Goal: Task Accomplishment & Management: Complete application form

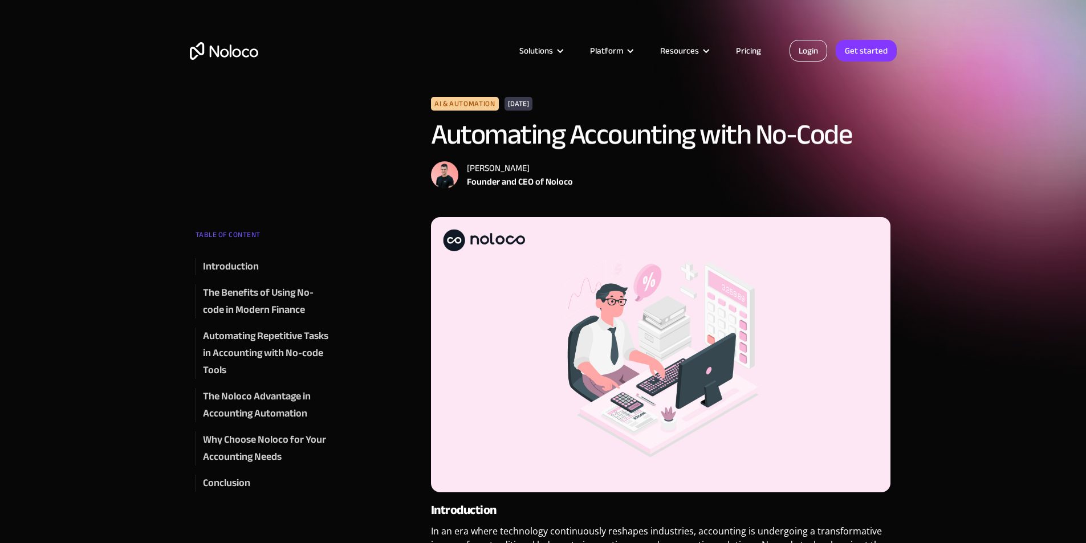
click at [808, 55] on link "Login" at bounding box center [808, 51] width 38 height 22
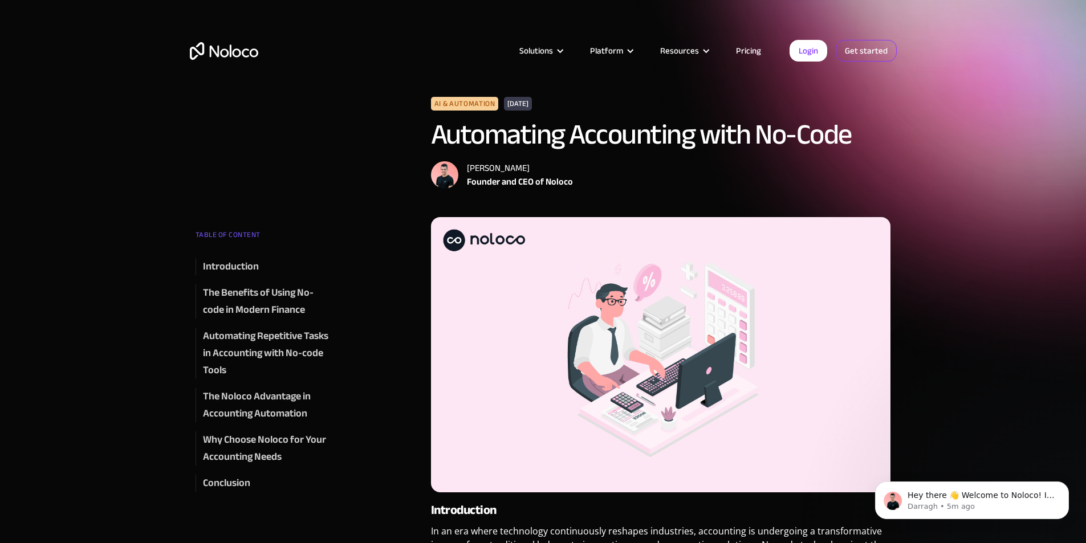
click at [873, 55] on link "Get started" at bounding box center [865, 51] width 61 height 22
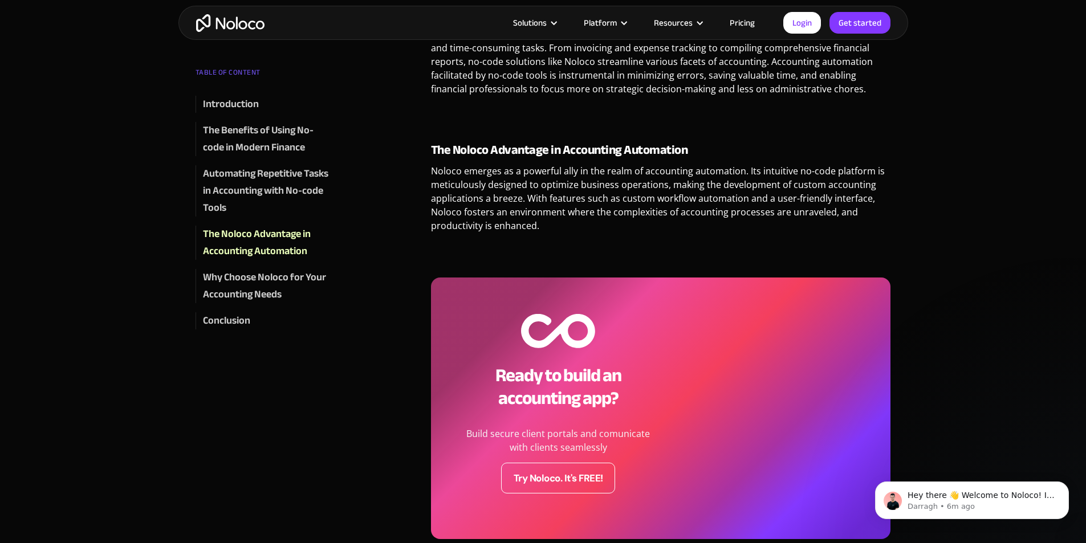
scroll to position [1026, 0]
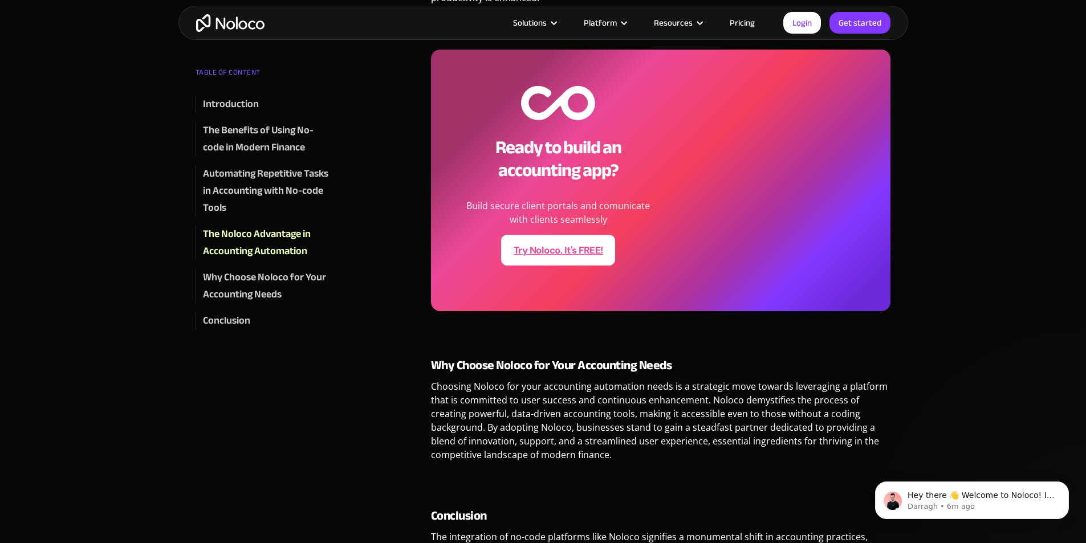
click at [544, 250] on link "Try Noloco. It's FREE!" at bounding box center [558, 250] width 114 height 31
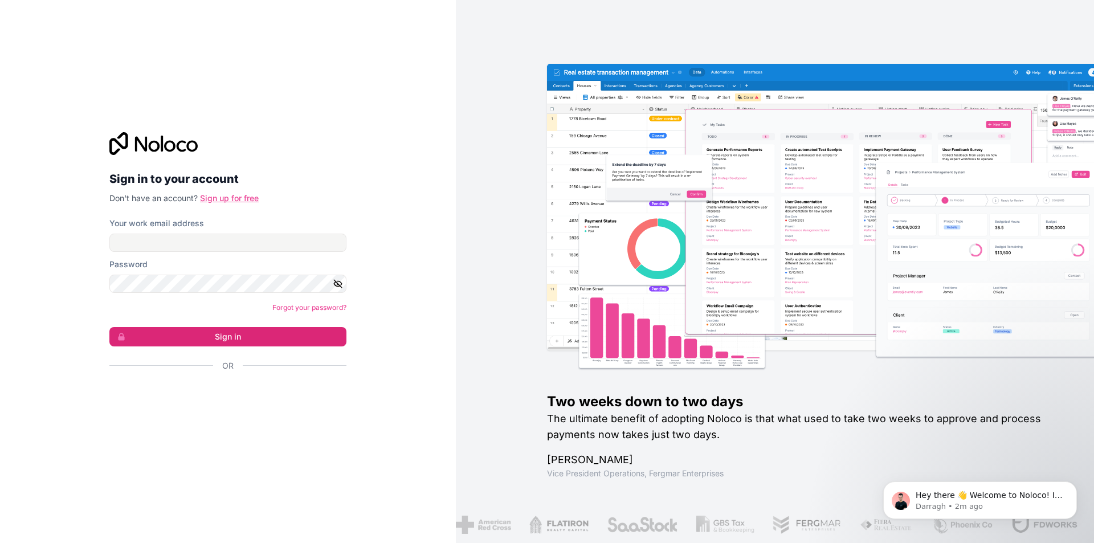
click at [240, 199] on link "Sign up for free" at bounding box center [229, 198] width 59 height 10
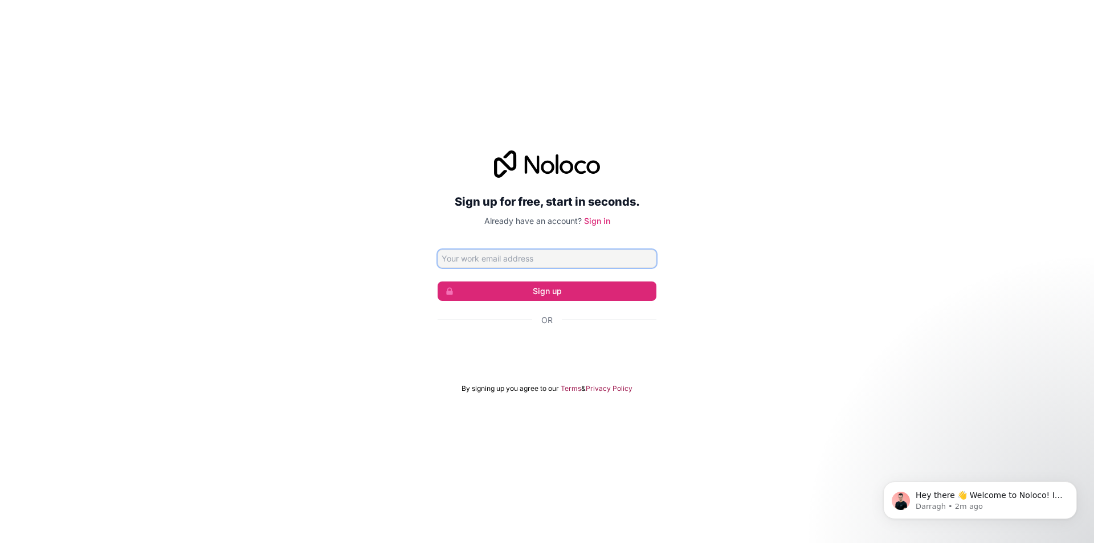
click at [589, 258] on input "Email address" at bounding box center [547, 259] width 219 height 18
type input "ali809m@yahoo.com"
click at [553, 291] on button "Sign up" at bounding box center [547, 291] width 219 height 19
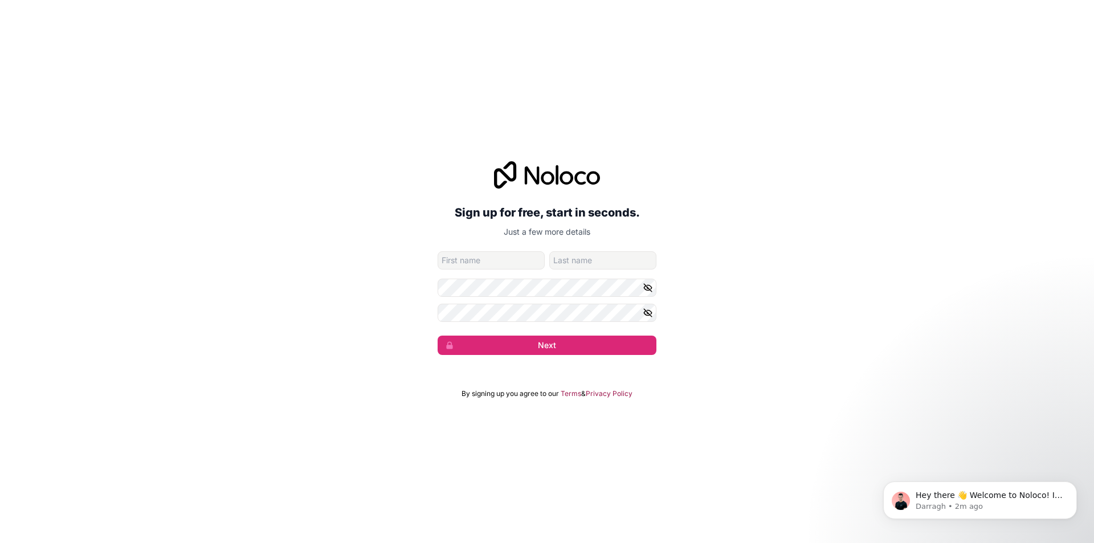
click at [519, 262] on input "given-name" at bounding box center [491, 260] width 107 height 18
type input "aa`"
type input "aa"
click at [288, 226] on div "Sign up for free, start in seconds. Just a few more details ali809m@yahoo.com a…" at bounding box center [547, 258] width 1094 height 226
click at [460, 323] on form "ali809m@yahoo.com aa` aa Next" at bounding box center [547, 303] width 219 height 104
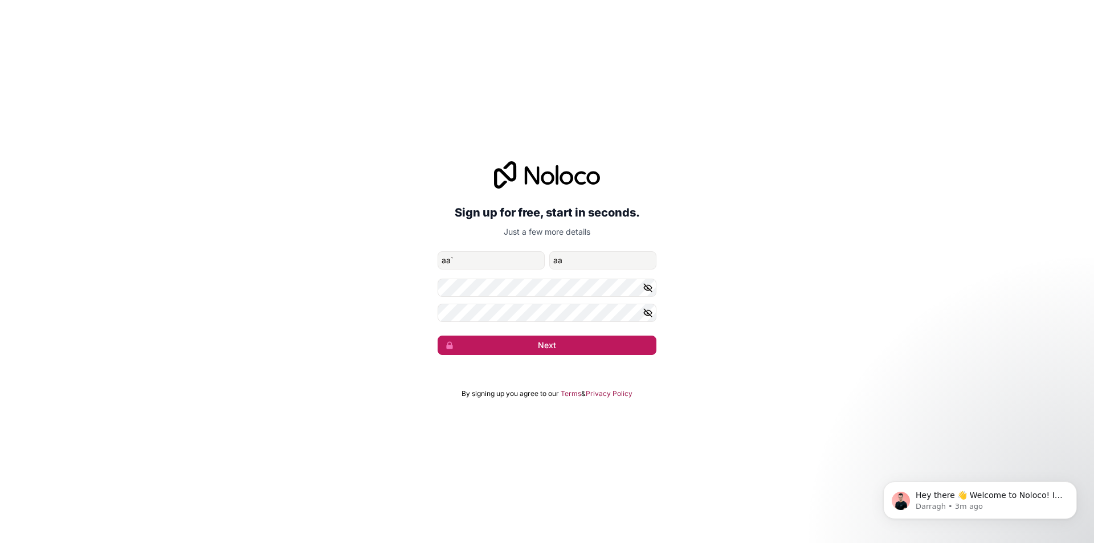
click at [576, 350] on button "Next" at bounding box center [547, 345] width 219 height 19
drag, startPoint x: 504, startPoint y: 254, endPoint x: 320, endPoint y: 258, distance: 184.7
click at [320, 258] on div "Sign up for free, start in seconds. Just a few more details ali809m@yahoo.com a…" at bounding box center [547, 258] width 1094 height 226
type input "aa"
click at [341, 284] on div "Sign up for free, start in seconds. Just a few more details ali809m@yahoo.com a…" at bounding box center [547, 258] width 1094 height 226
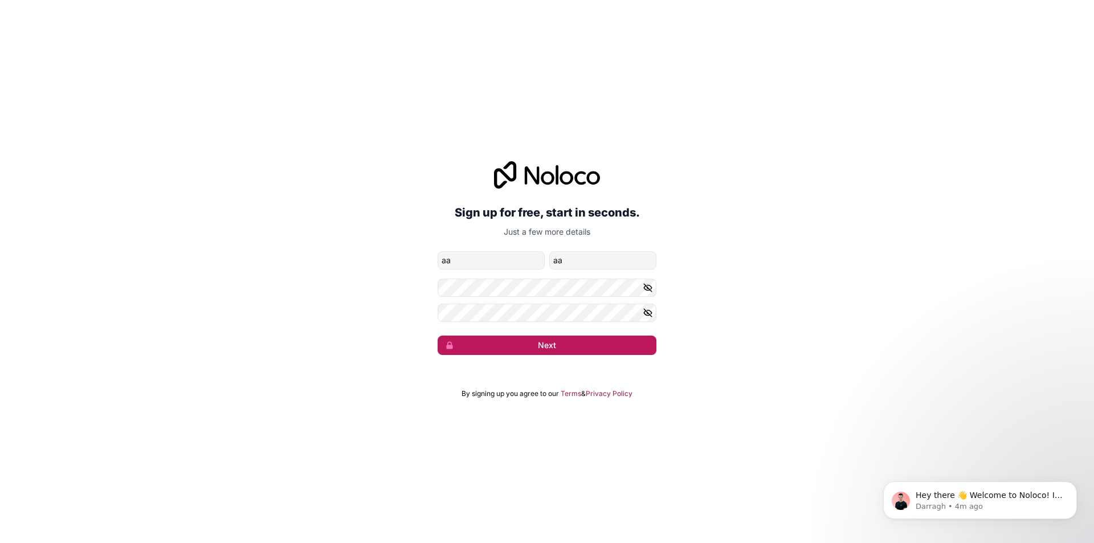
click at [505, 340] on button "Next" at bounding box center [547, 345] width 219 height 19
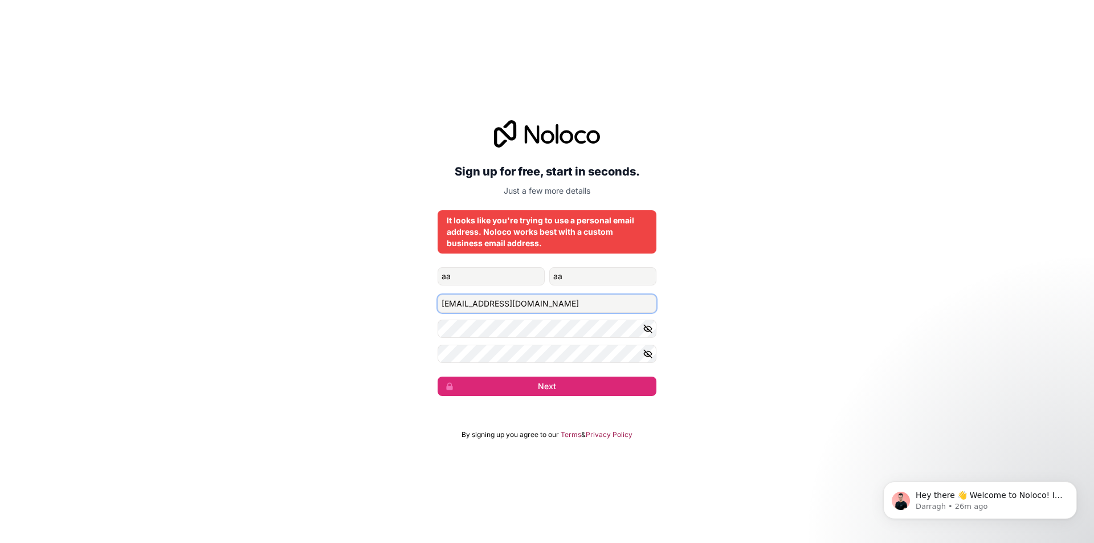
drag, startPoint x: 531, startPoint y: 305, endPoint x: 221, endPoint y: 311, distance: 310.7
click at [221, 311] on div "Sign up for free, start in seconds. Just a few more details It looks like you'r…" at bounding box center [547, 258] width 1094 height 308
paste input "dmin@smmsteck"
type input "[EMAIL_ADDRESS][DOMAIN_NAME]"
click at [549, 389] on button "Next" at bounding box center [547, 386] width 219 height 19
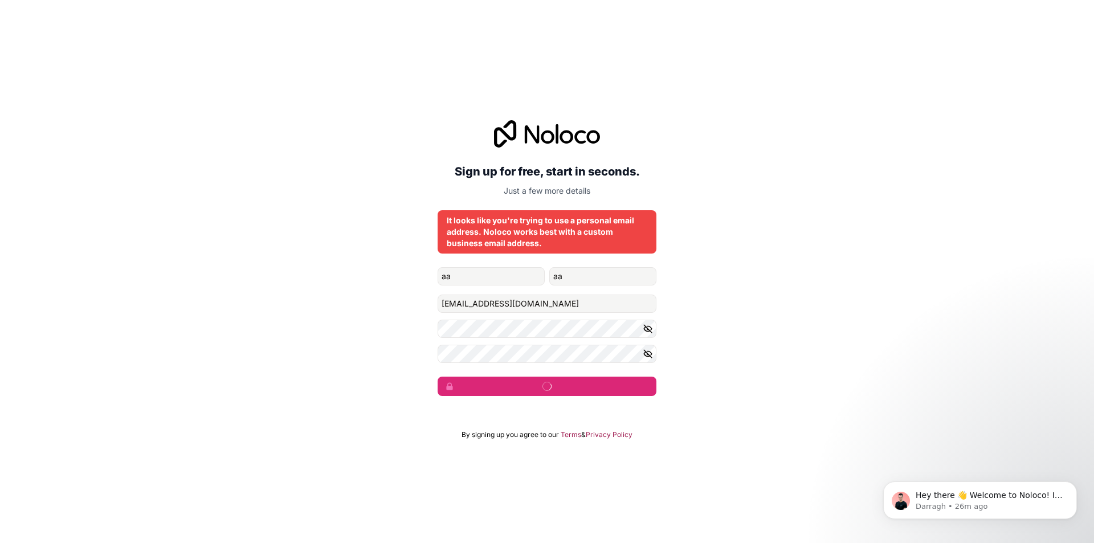
click at [650, 330] on icon "button" at bounding box center [648, 329] width 8 height 8
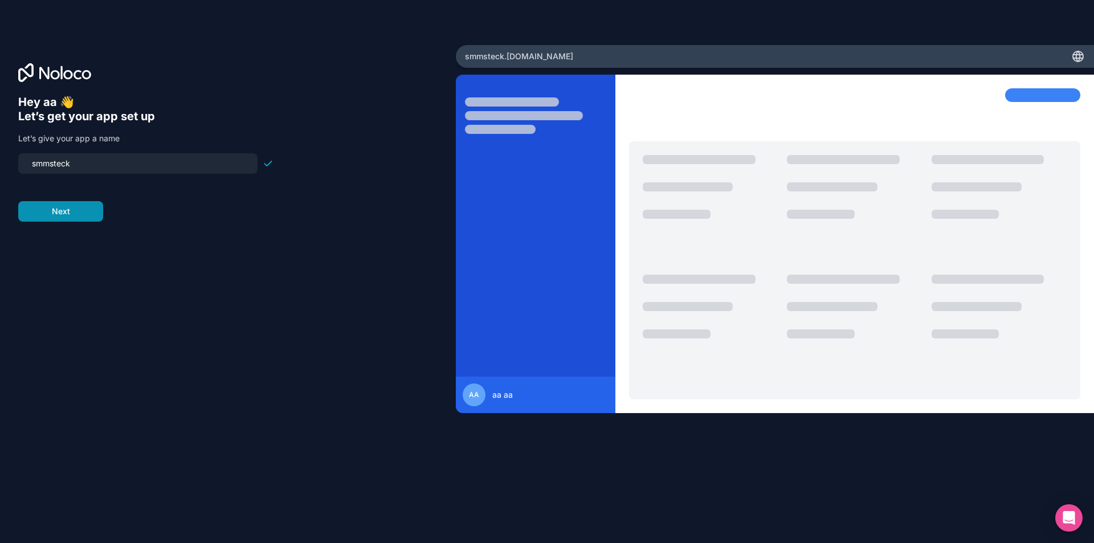
click at [84, 209] on button "Next" at bounding box center [60, 211] width 85 height 21
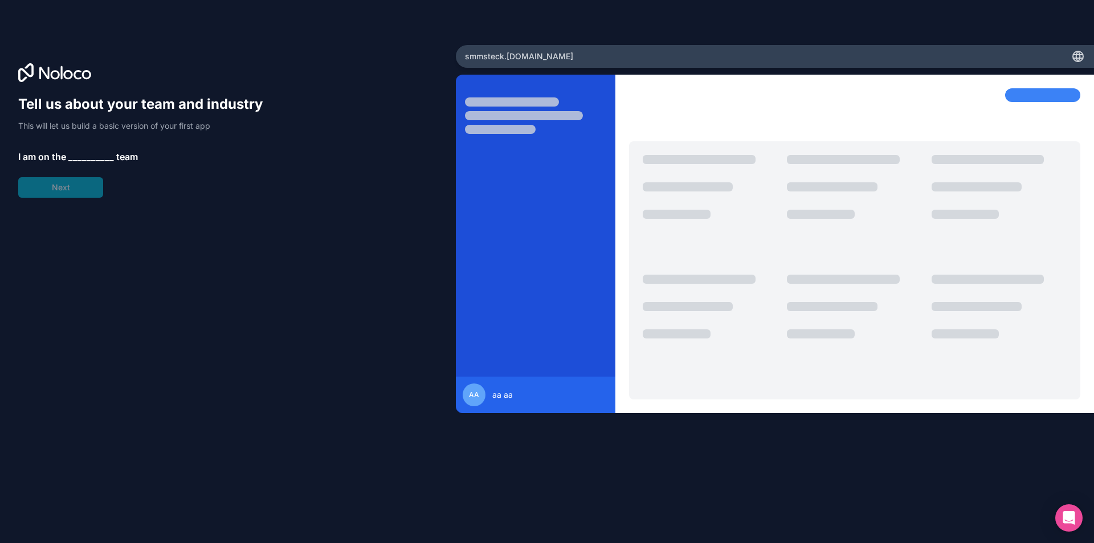
click at [76, 159] on span "__________" at bounding box center [91, 157] width 46 height 14
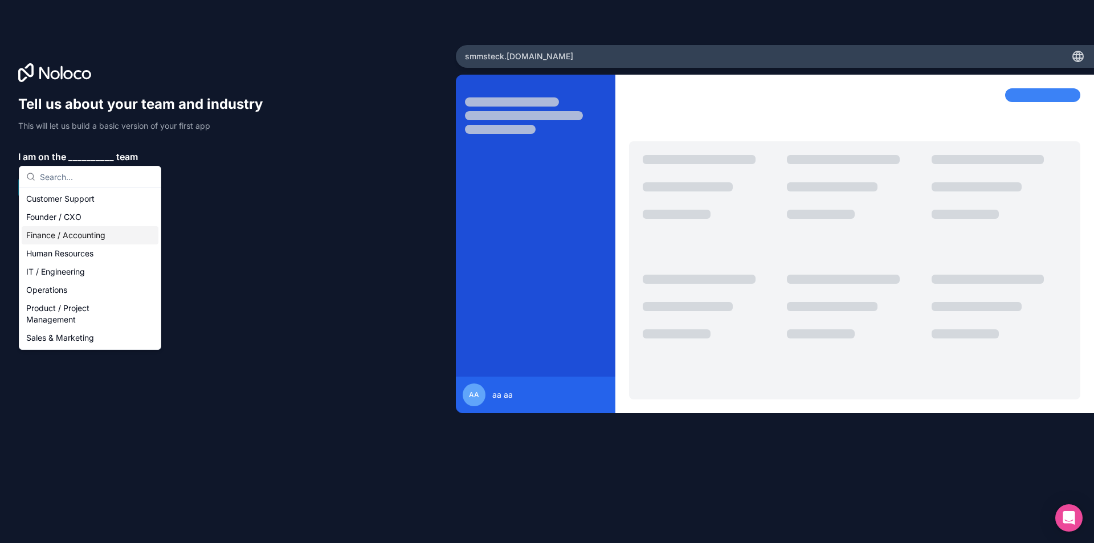
click at [80, 235] on div "Finance / Accounting" at bounding box center [90, 235] width 137 height 18
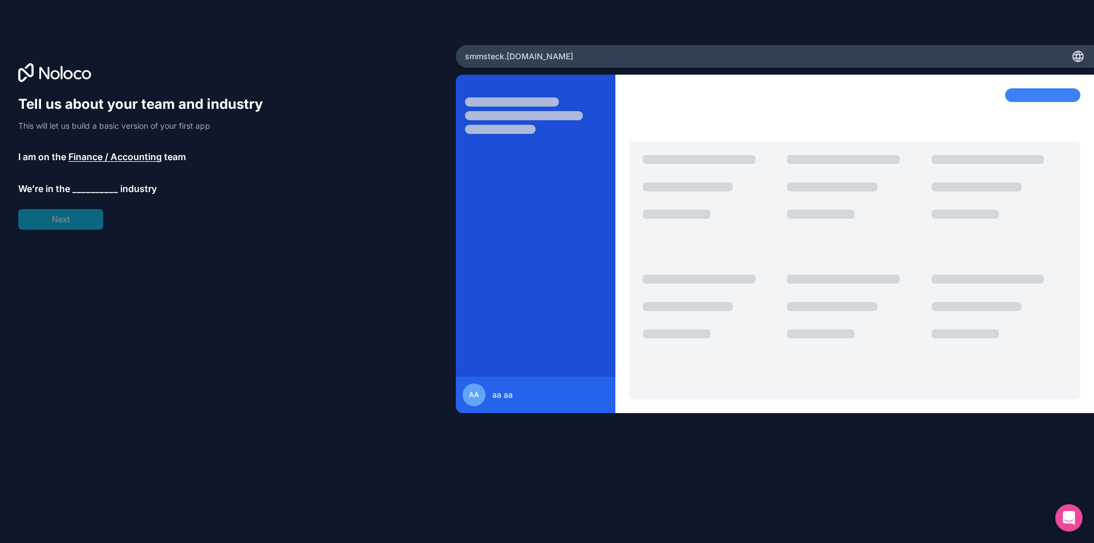
click at [79, 189] on span "__________" at bounding box center [95, 189] width 46 height 14
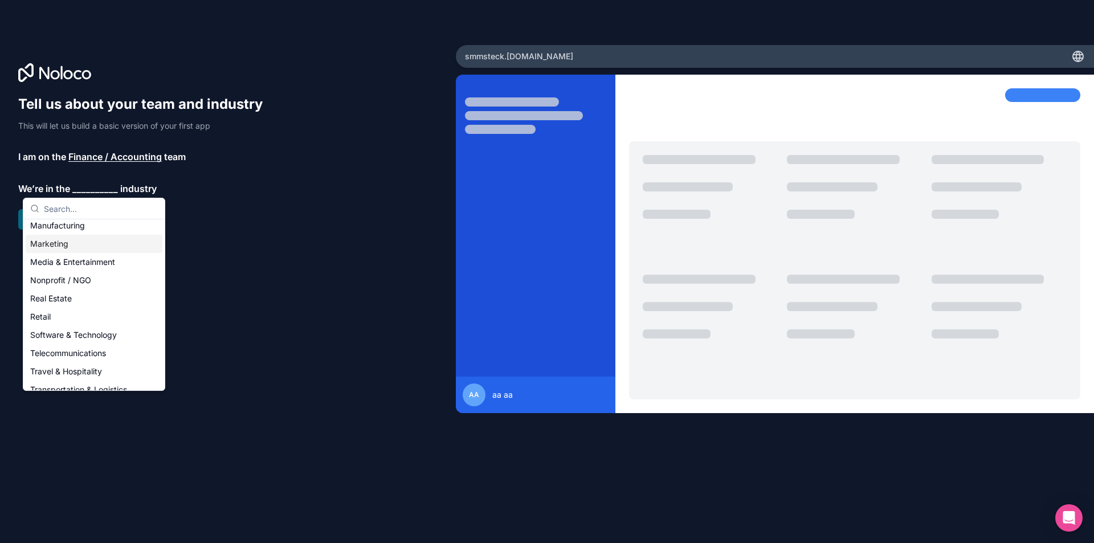
scroll to position [173, 0]
click at [97, 328] on div "Software & Technology" at bounding box center [94, 331] width 137 height 18
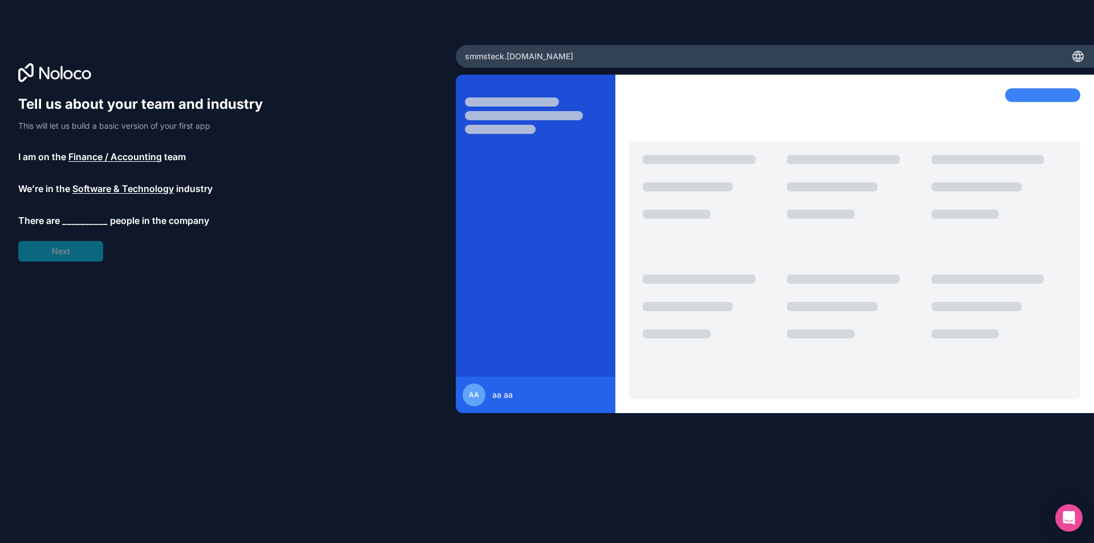
click at [100, 223] on span "__________" at bounding box center [85, 221] width 46 height 14
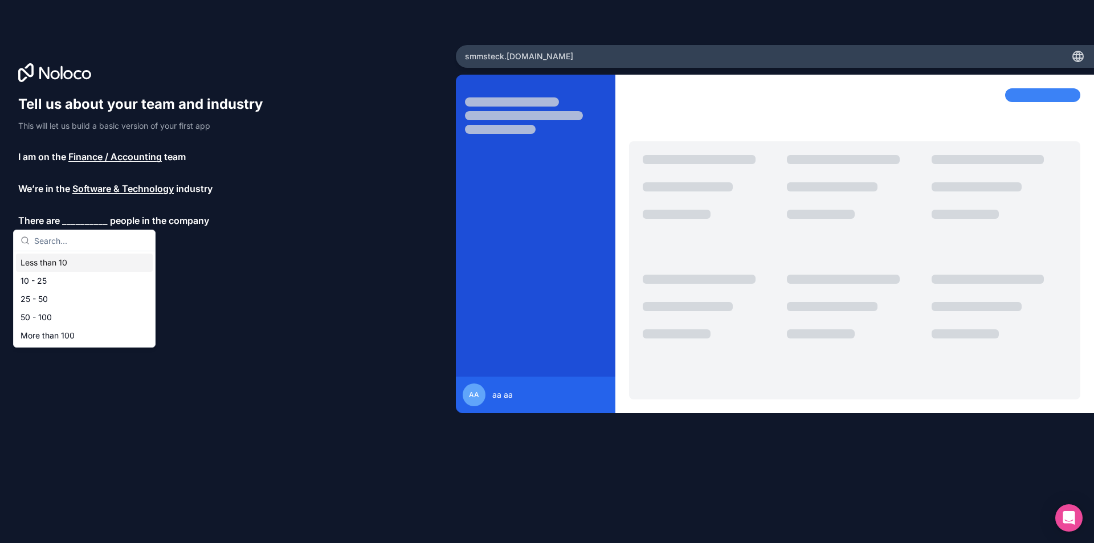
click at [64, 258] on div "Less than 10" at bounding box center [84, 263] width 137 height 18
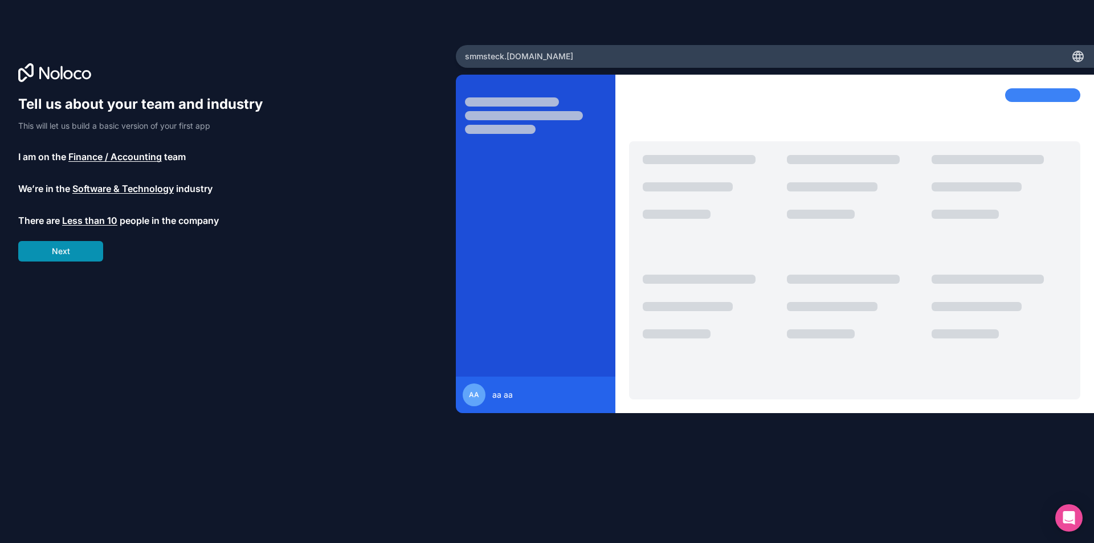
click at [68, 249] on button "Next" at bounding box center [60, 251] width 85 height 21
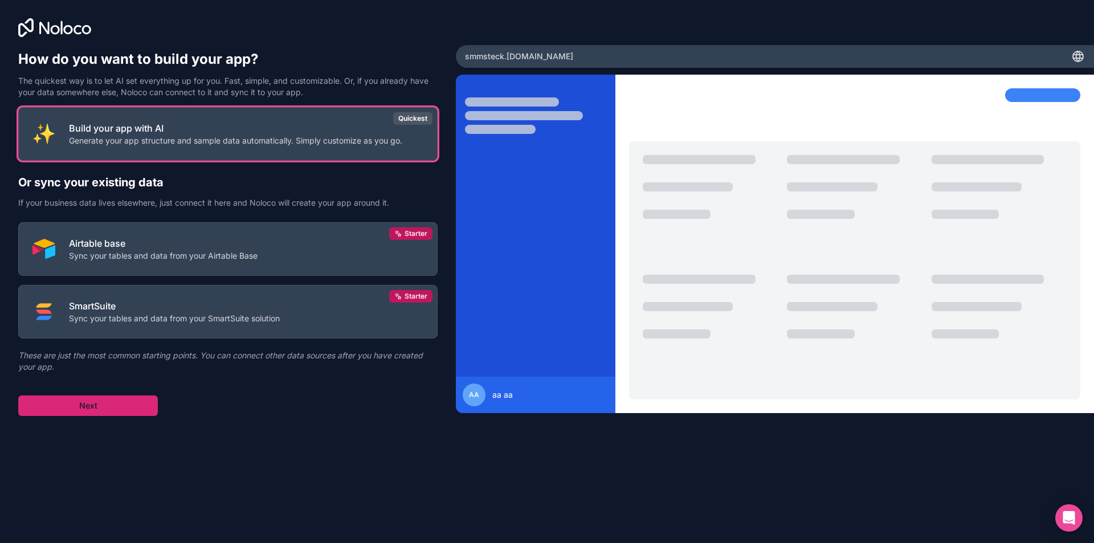
click at [124, 407] on button "Next" at bounding box center [88, 406] width 140 height 21
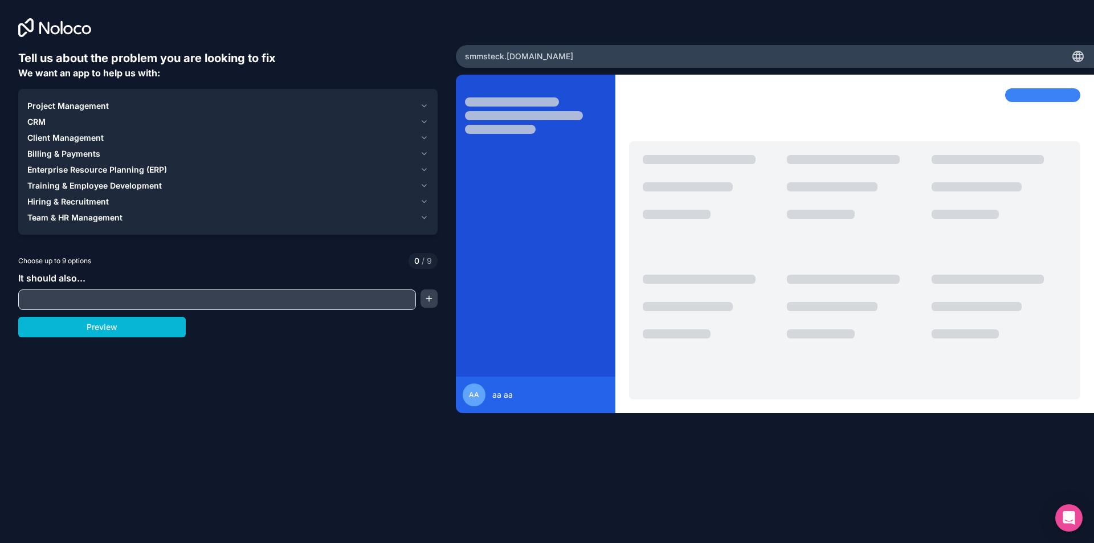
click at [95, 293] on input "text" at bounding box center [217, 300] width 392 height 16
click at [105, 333] on button "Preview" at bounding box center [102, 327] width 168 height 21
click at [93, 295] on input "text" at bounding box center [217, 300] width 392 height 16
click at [48, 116] on div "CRM" at bounding box center [221, 121] width 388 height 11
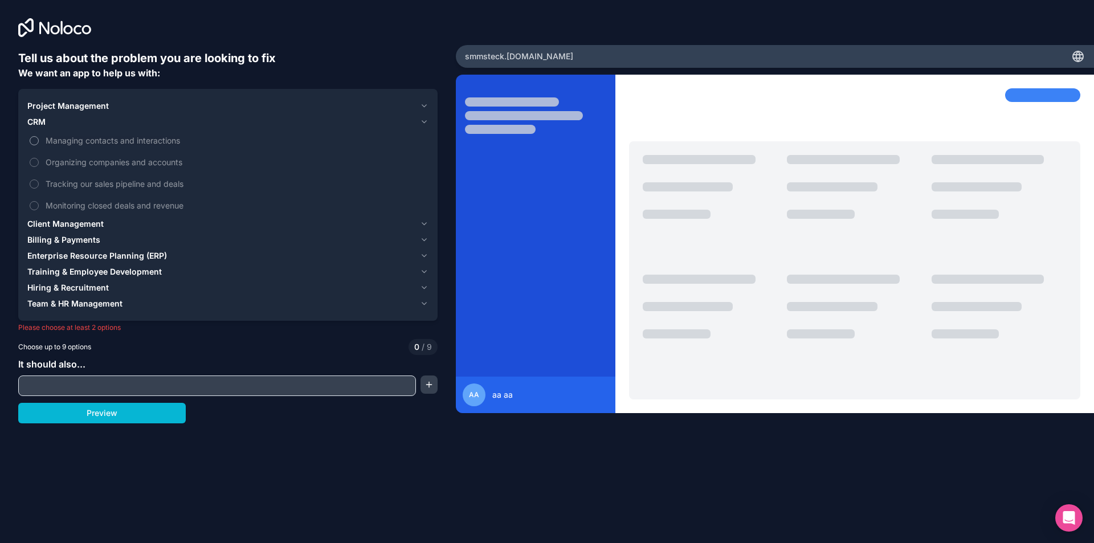
click at [35, 140] on button "Managing contacts and interactions" at bounding box center [34, 140] width 9 height 9
click at [36, 153] on label "Organizing companies and accounts" at bounding box center [227, 162] width 401 height 21
click at [36, 158] on button "Organizing companies and accounts" at bounding box center [34, 162] width 9 height 9
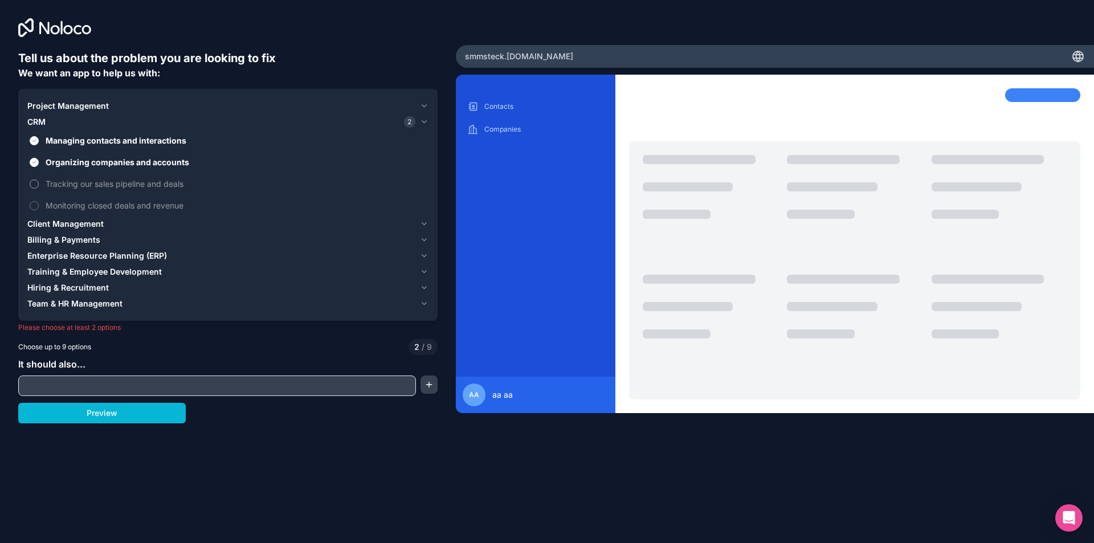
click at [35, 184] on button "Tracking our sales pipeline and deals" at bounding box center [34, 184] width 9 height 9
click at [497, 105] on p "Contacts" at bounding box center [544, 106] width 120 height 9
click at [37, 206] on button "Monitoring closed deals and revenue" at bounding box center [34, 205] width 9 height 9
click at [42, 241] on span "Billing & Payments" at bounding box center [63, 239] width 73 height 11
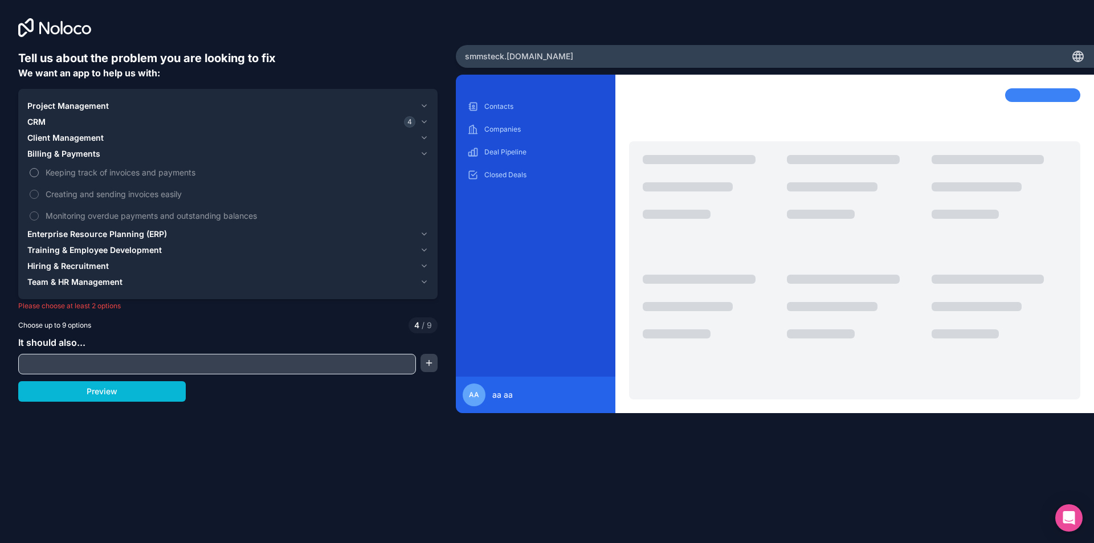
click at [31, 172] on button "Keeping track of invoices and payments" at bounding box center [34, 172] width 9 height 9
click at [37, 193] on button "Creating and sending invoices easily" at bounding box center [34, 194] width 9 height 9
click at [33, 213] on button "Monitoring overdue payments and outstanding balances" at bounding box center [34, 215] width 9 height 9
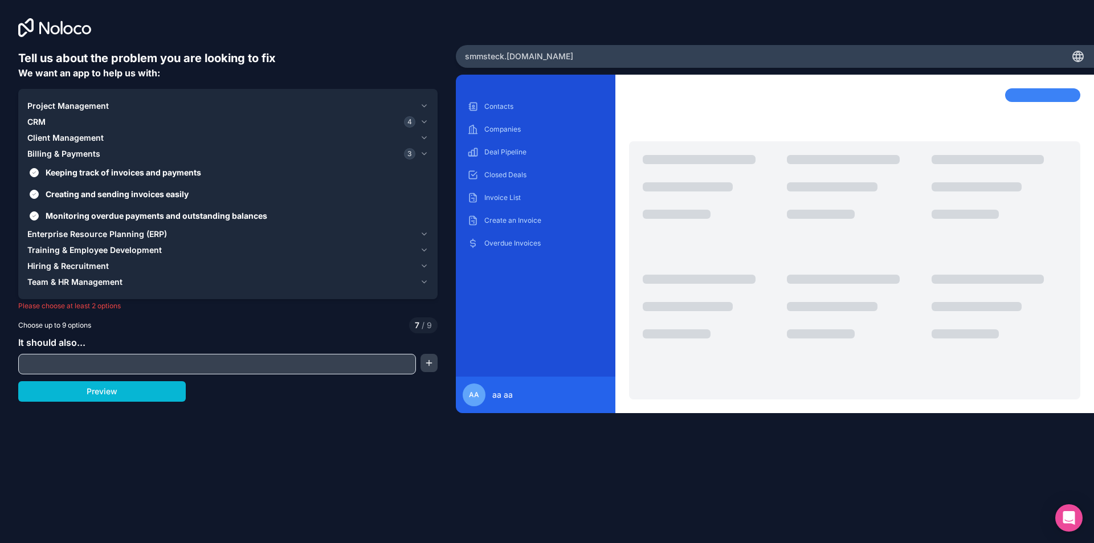
click at [42, 138] on span "Client Management" at bounding box center [65, 137] width 76 height 11
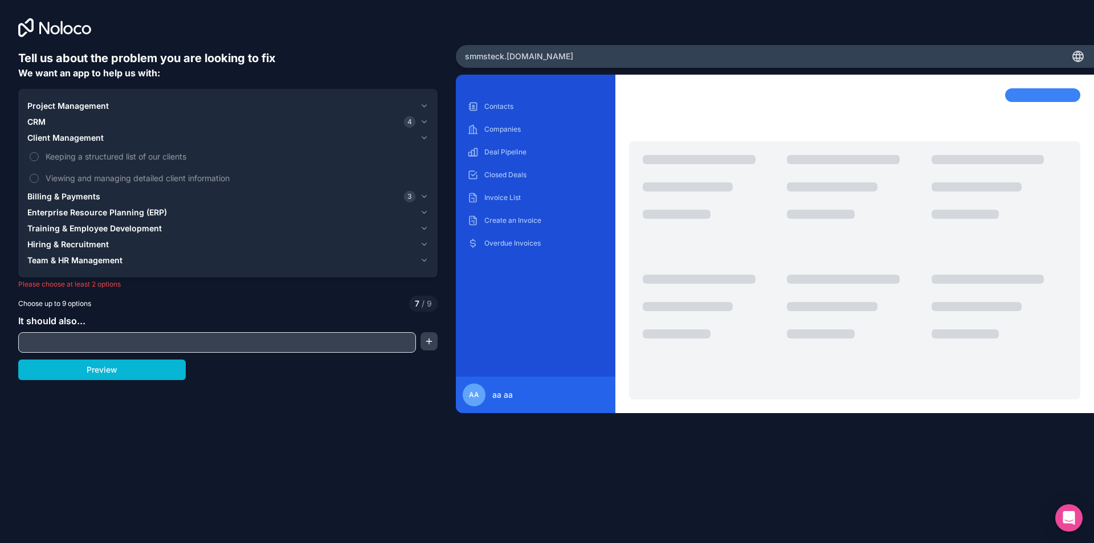
click at [34, 194] on span "Billing & Payments" at bounding box center [63, 196] width 73 height 11
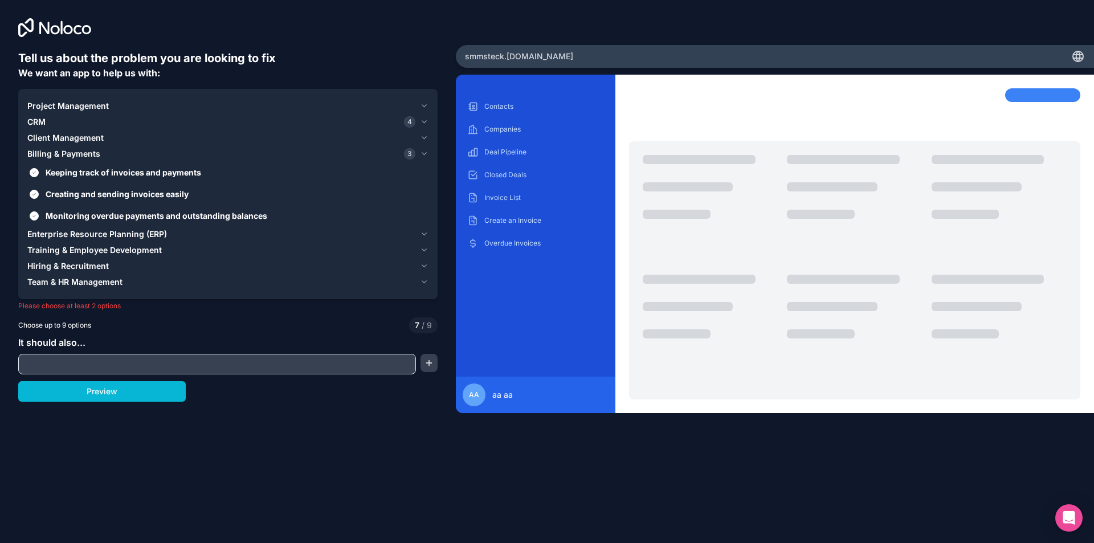
click at [35, 235] on span "Enterprise Resource Planning (ERP)" at bounding box center [97, 234] width 140 height 11
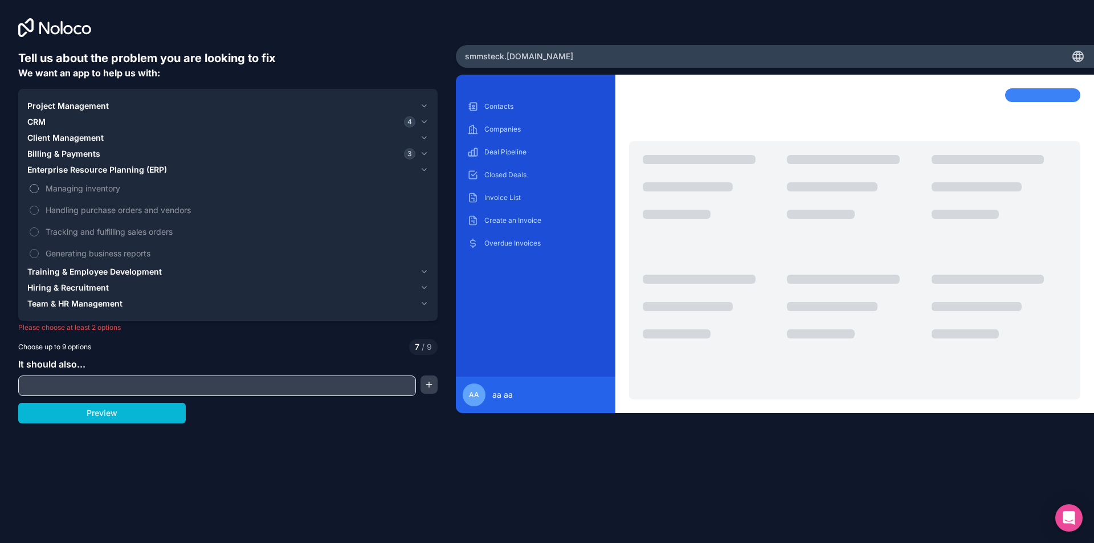
click at [36, 189] on button "Managing inventory" at bounding box center [34, 188] width 9 height 9
click at [38, 207] on button "Handling purchase orders and vendors" at bounding box center [34, 210] width 9 height 9
click at [34, 213] on button "Handling purchase orders and vendors" at bounding box center [34, 210] width 9 height 9
click at [31, 252] on button "Generating business reports" at bounding box center [34, 253] width 9 height 9
click at [36, 275] on span "Training & Employee Development" at bounding box center [94, 271] width 134 height 11
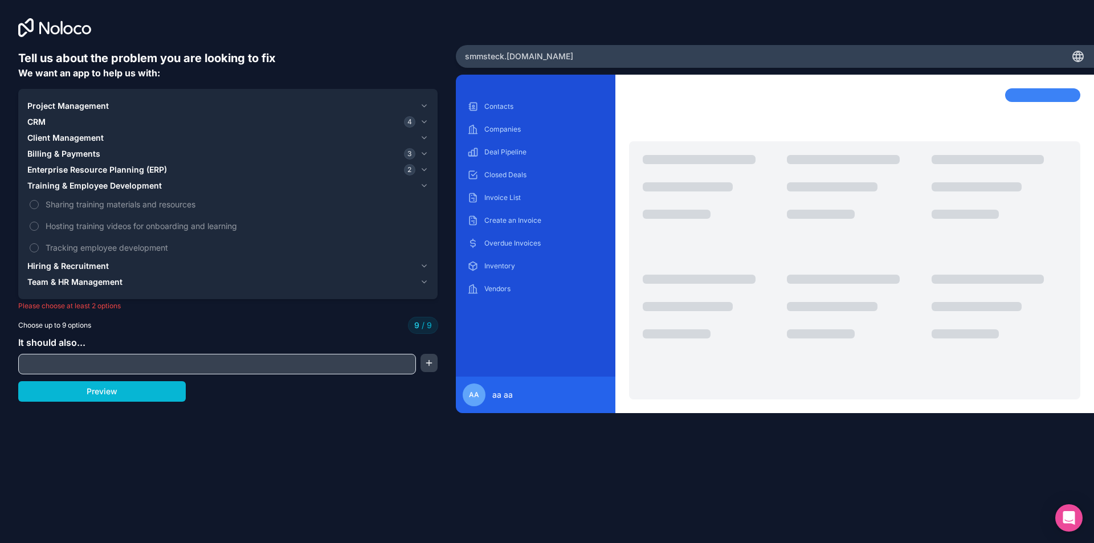
click at [35, 187] on span "Training & Employee Development" at bounding box center [94, 185] width 134 height 11
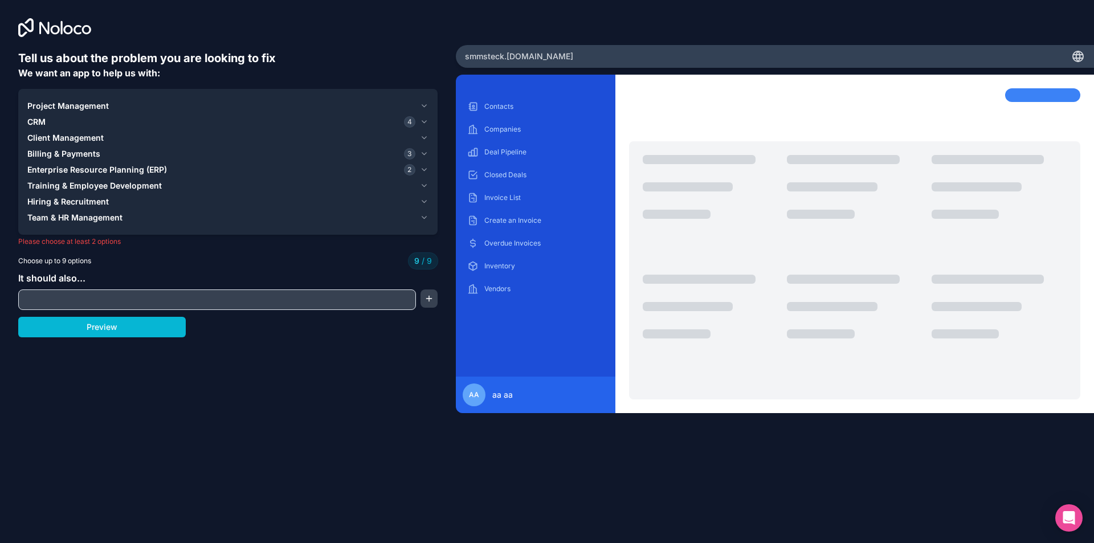
click at [39, 200] on span "Hiring & Recruitment" at bounding box center [67, 201] width 81 height 11
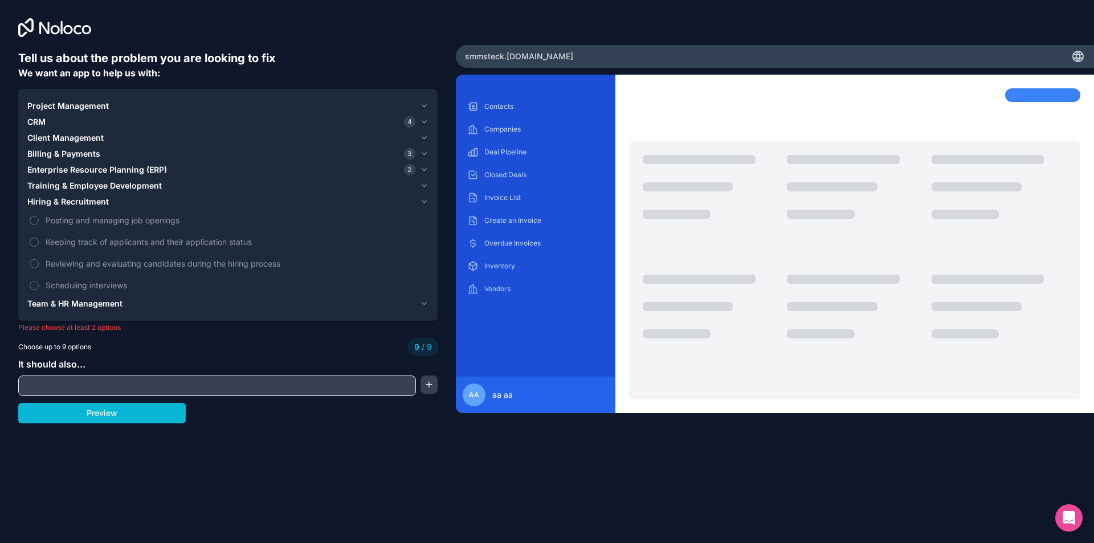
click at [39, 200] on span "Hiring & Recruitment" at bounding box center [67, 201] width 81 height 11
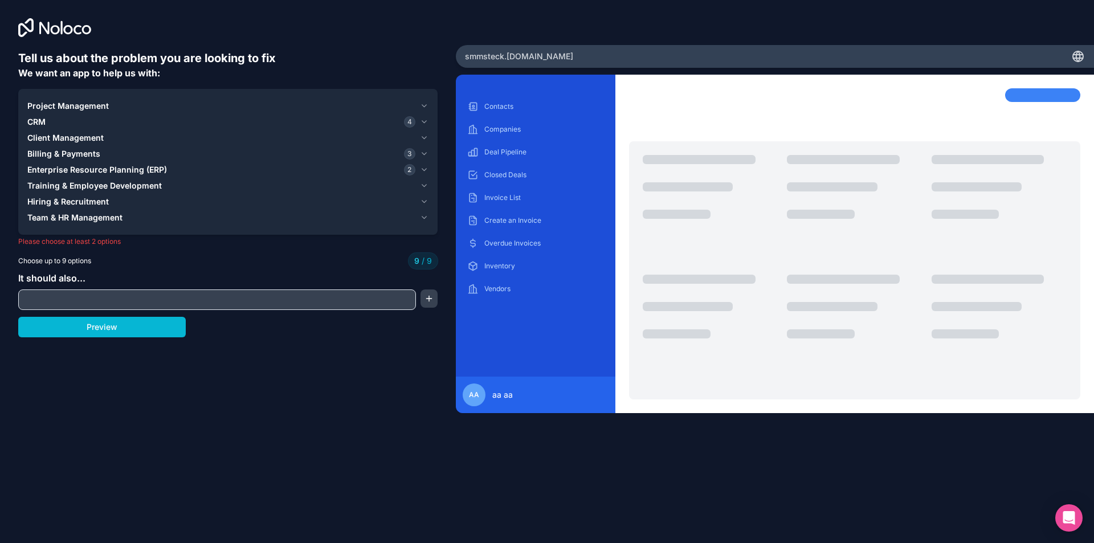
click at [42, 219] on span "Team & HR Management" at bounding box center [74, 217] width 95 height 11
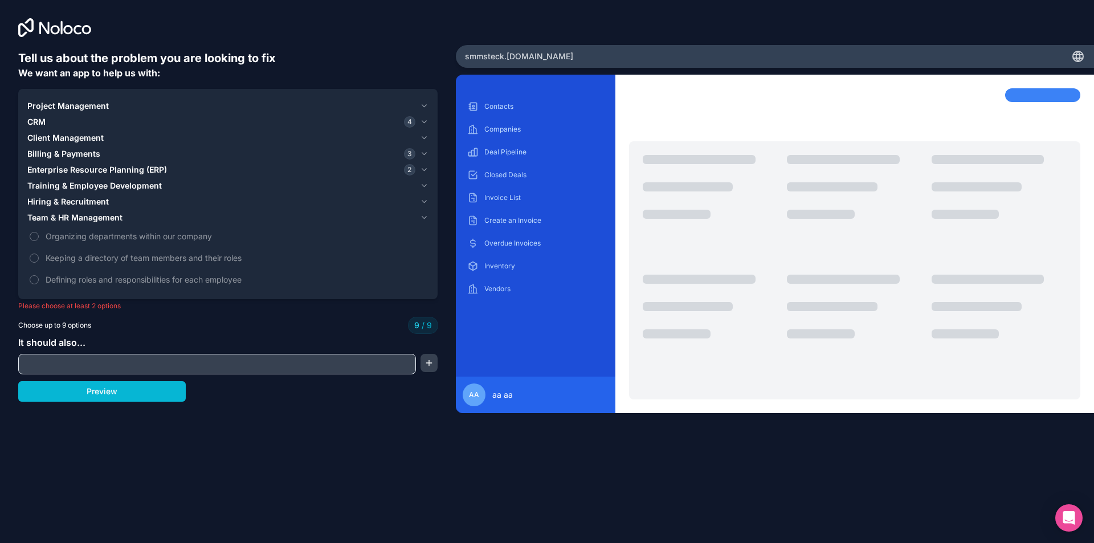
click at [43, 219] on span "Team & HR Management" at bounding box center [74, 217] width 95 height 11
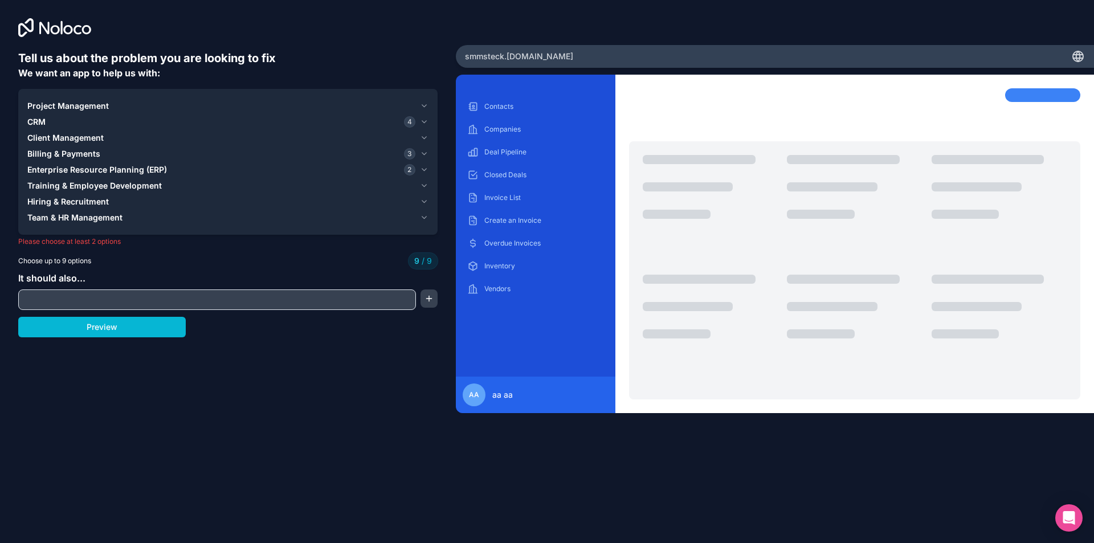
click at [42, 107] on span "Project Management" at bounding box center [67, 105] width 81 height 11
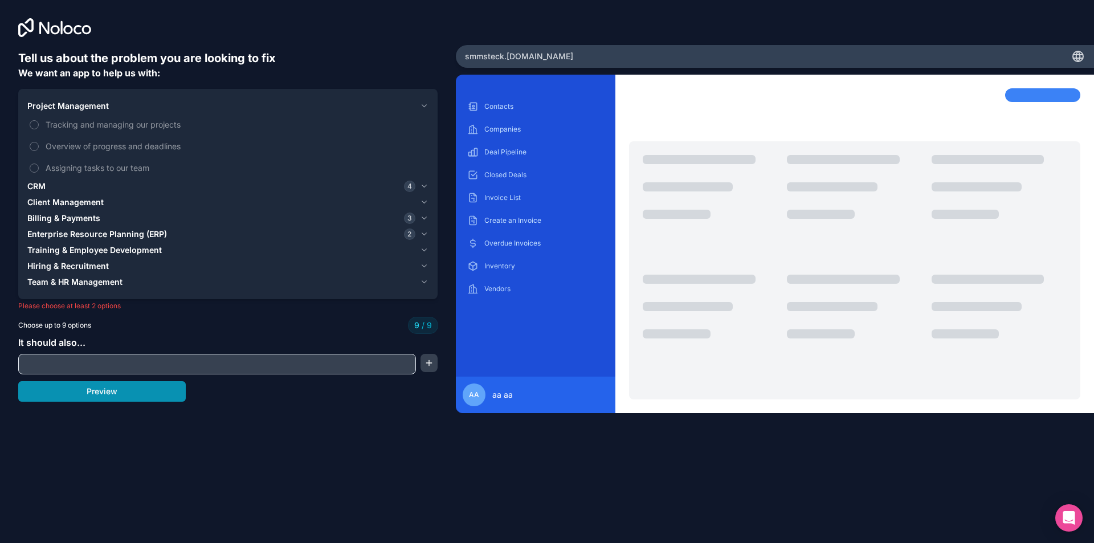
click at [105, 391] on button "Preview" at bounding box center [102, 391] width 168 height 21
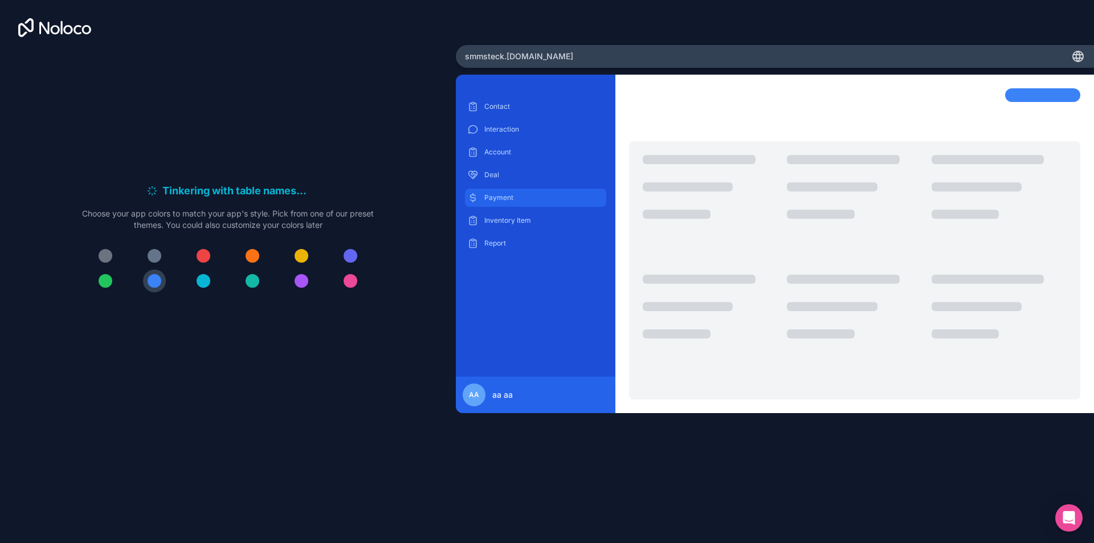
click at [496, 190] on div "Payment" at bounding box center [535, 198] width 141 height 18
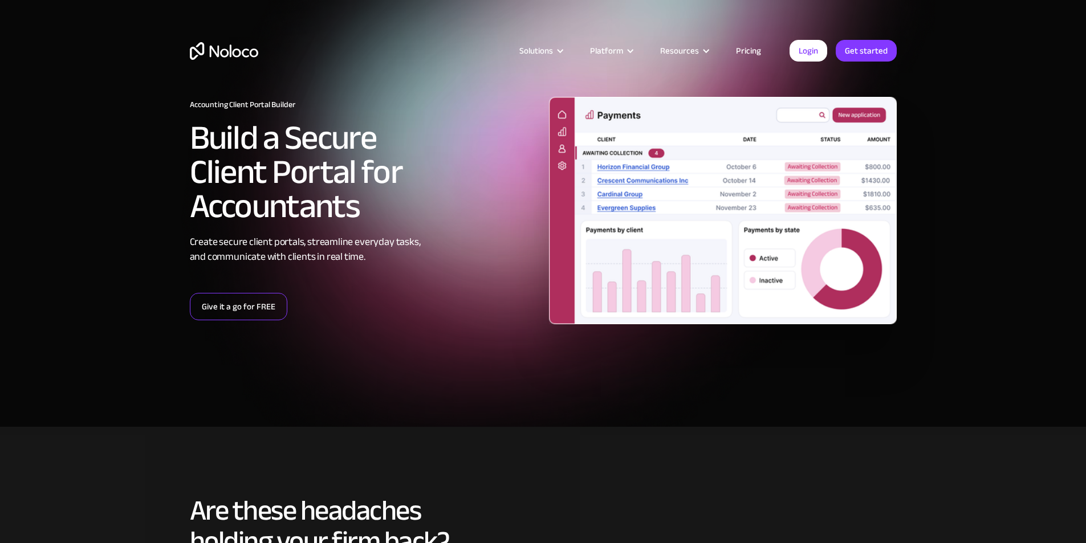
click at [264, 317] on link "Give it a go for FREE" at bounding box center [238, 306] width 97 height 27
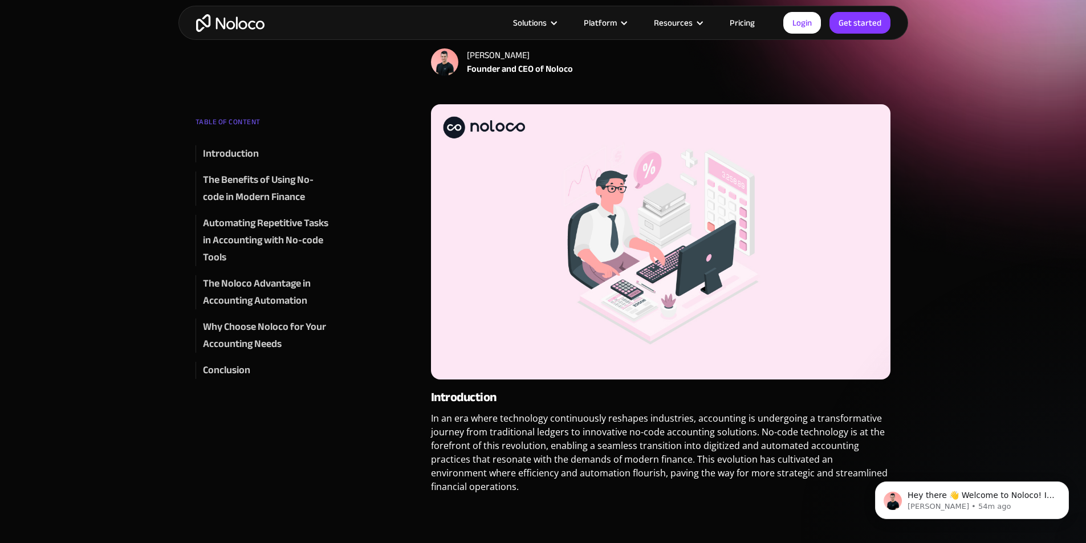
scroll to position [114, 0]
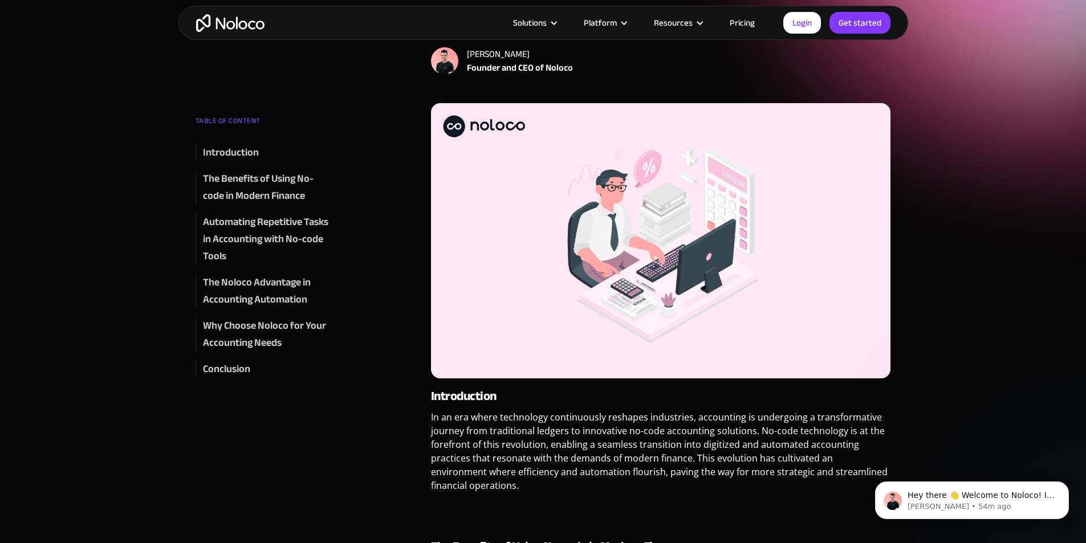
click at [751, 282] on img at bounding box center [661, 240] width 460 height 275
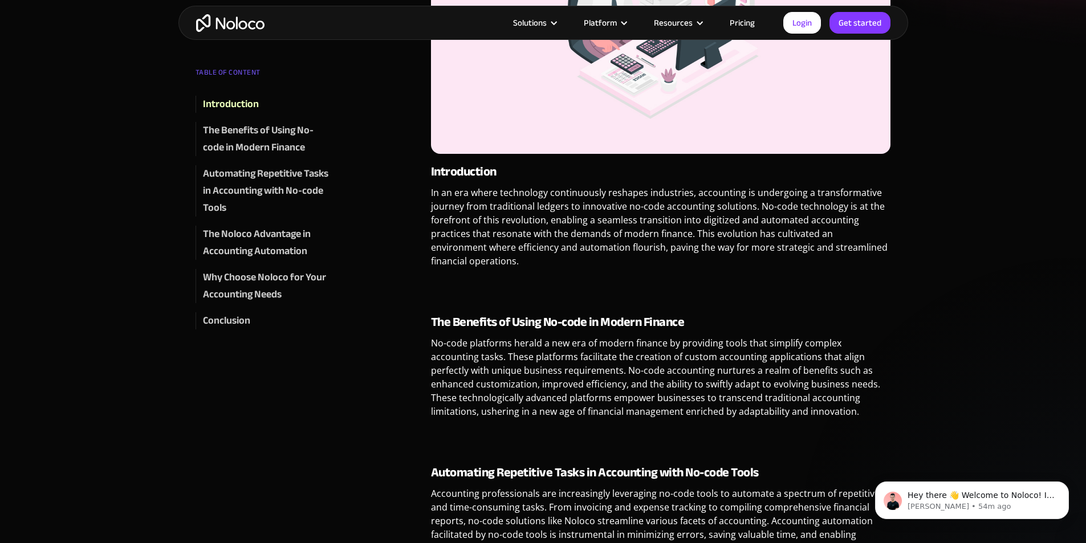
scroll to position [342, 0]
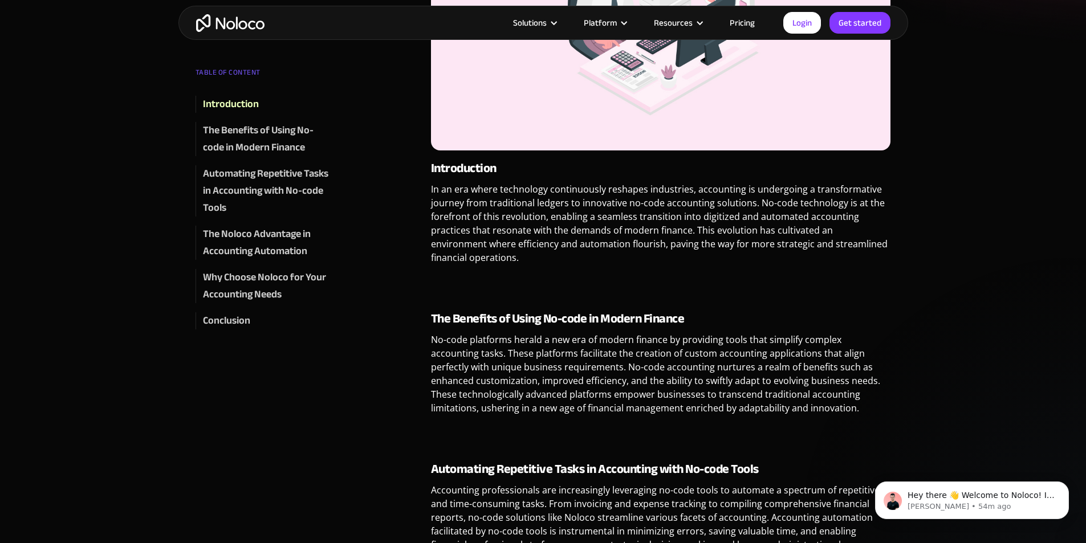
click at [682, 269] on p "In an era where technology continuously reshapes industries, accounting is unde…" at bounding box center [661, 227] width 460 height 91
click at [646, 217] on p "In an era where technology continuously reshapes industries, accounting is unde…" at bounding box center [661, 227] width 460 height 91
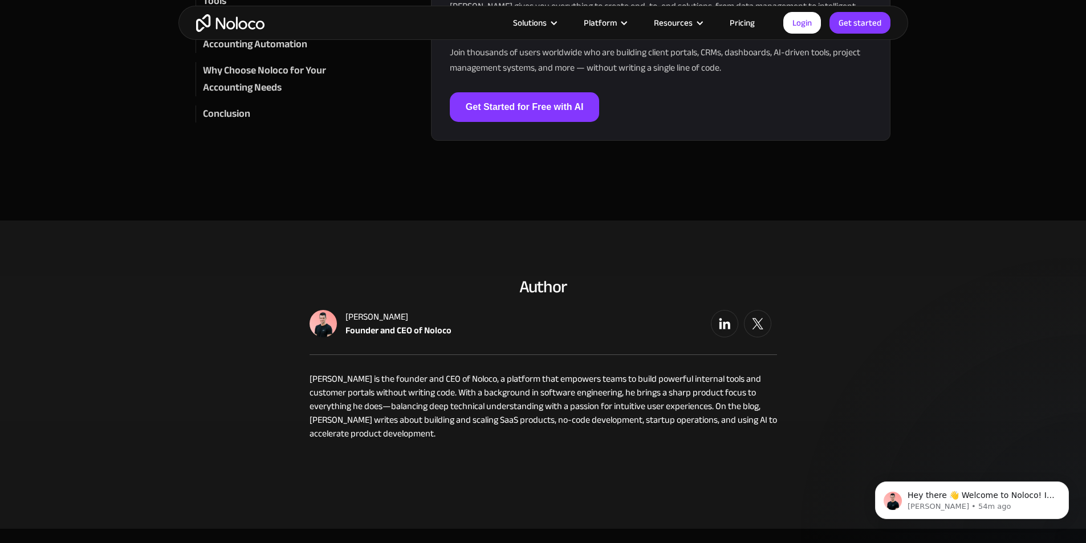
scroll to position [1596, 0]
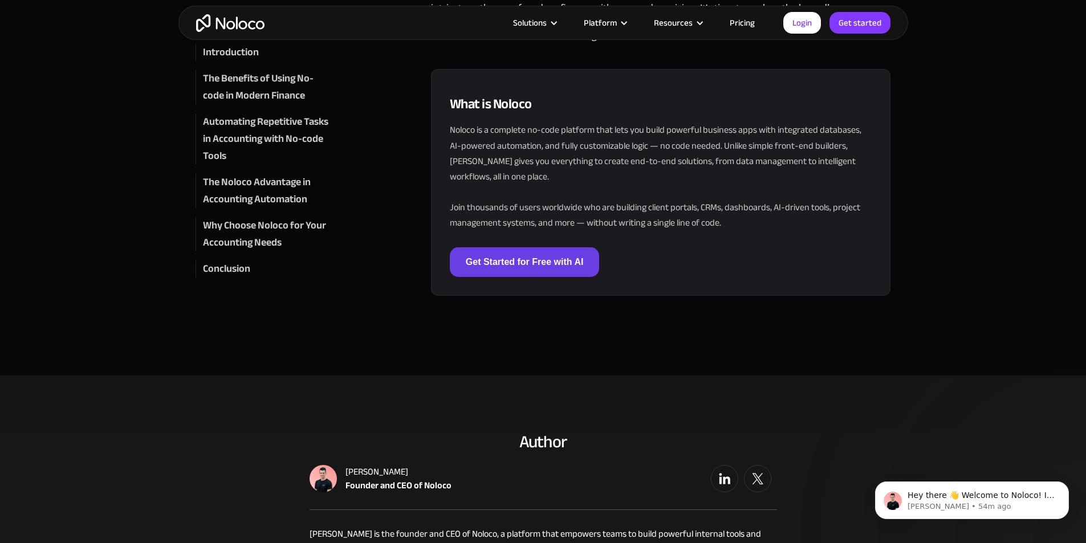
click at [498, 259] on link "Get Started for Free with AI" at bounding box center [525, 262] width 150 height 30
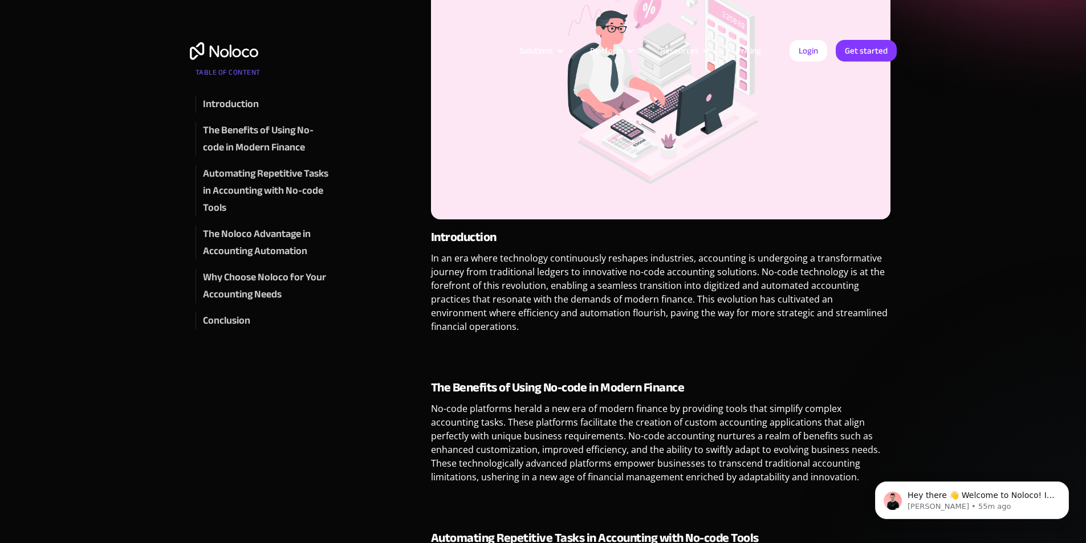
scroll to position [0, 0]
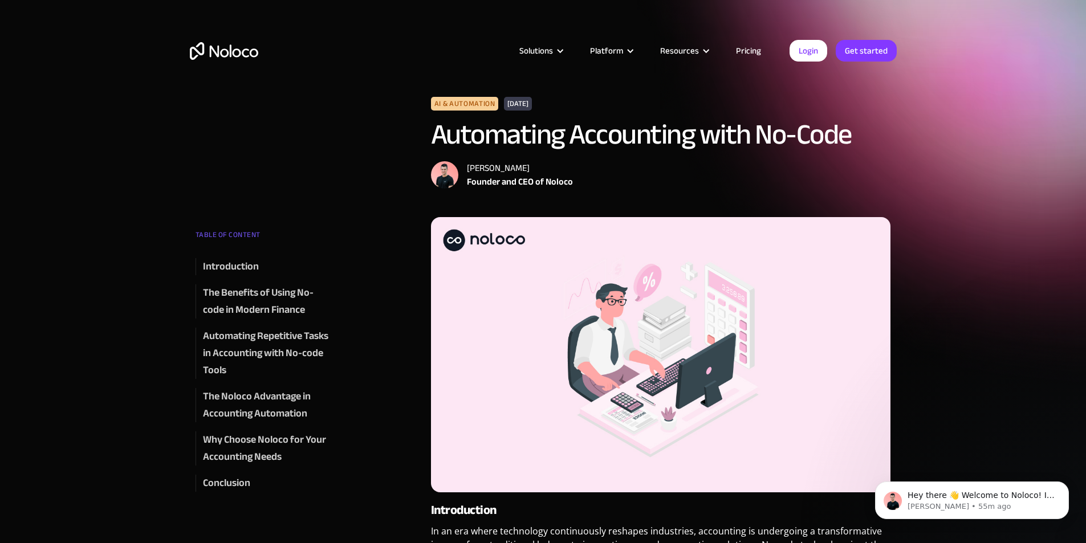
click at [682, 131] on h1 "Automating Accounting with No-Code" at bounding box center [661, 134] width 460 height 31
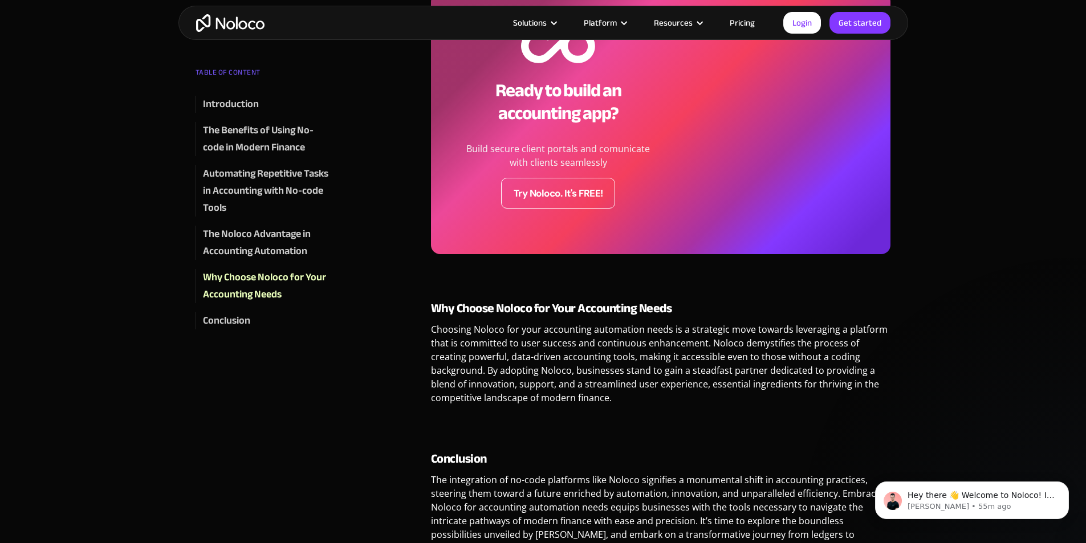
scroll to position [1425, 0]
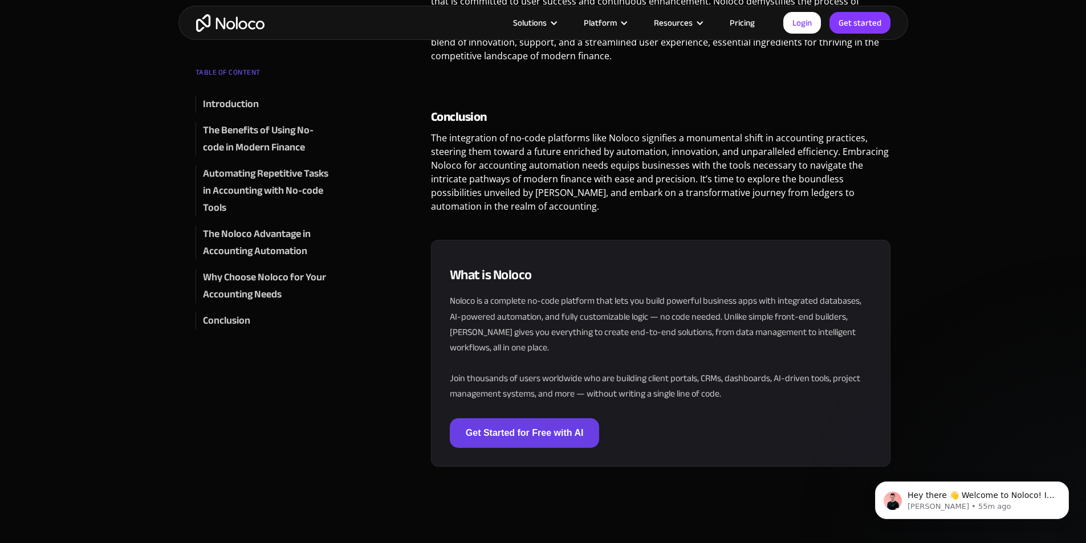
click at [538, 431] on link "Get Started for Free with AI" at bounding box center [525, 433] width 150 height 30
click at [528, 437] on link "Get Started for Free with AI" at bounding box center [525, 433] width 150 height 30
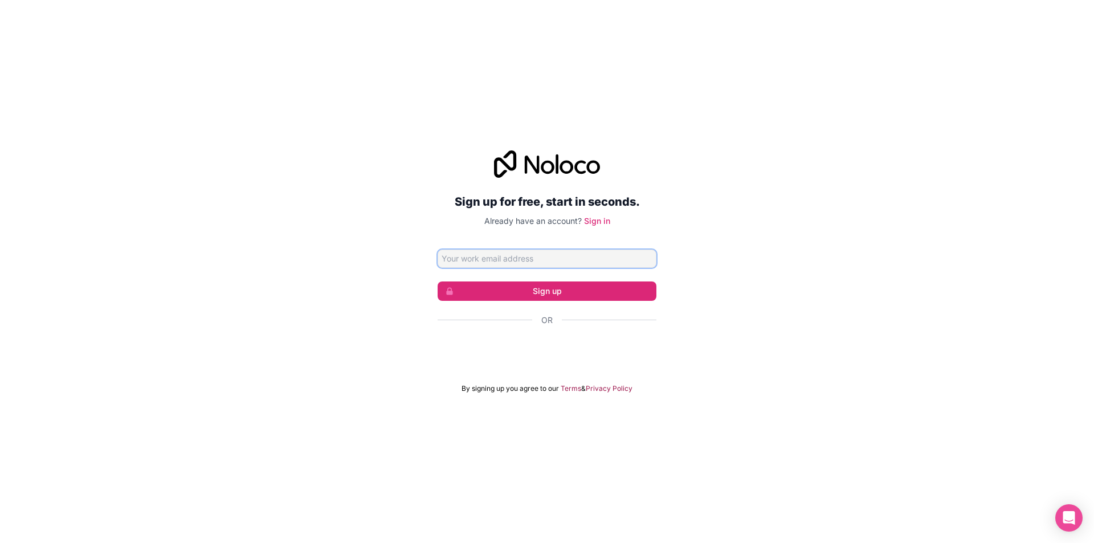
click at [486, 261] on input "Email address" at bounding box center [547, 259] width 219 height 18
drag, startPoint x: 495, startPoint y: 260, endPoint x: 207, endPoint y: 247, distance: 287.5
click at [214, 251] on div "Sign up for free, start in seconds. Already have an account? Sign in admin Sign…" at bounding box center [547, 271] width 1094 height 275
paste input "@[DOMAIN_NAME]"
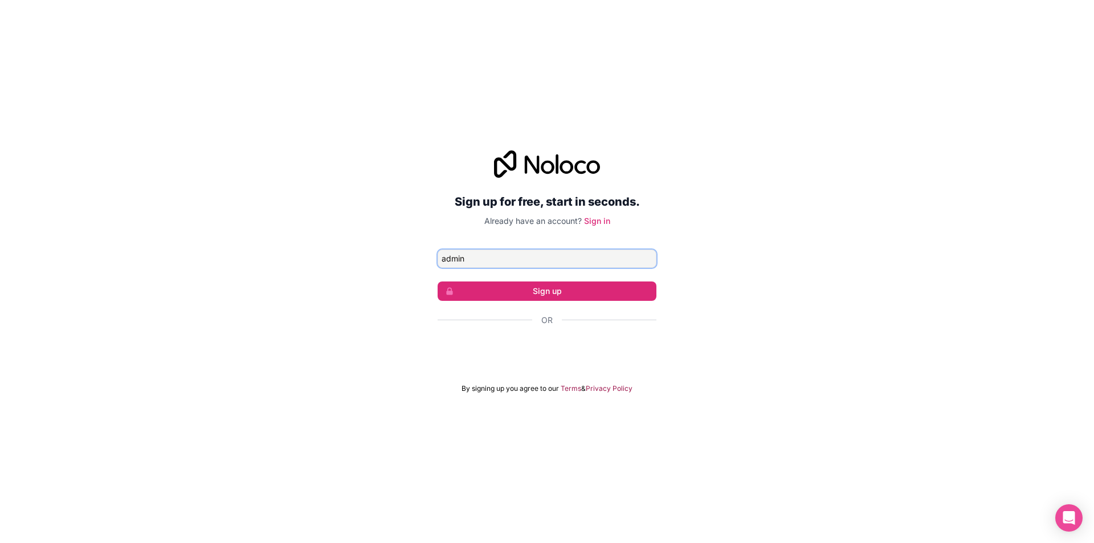
type input "[EMAIL_ADDRESS][DOMAIN_NAME]"
click button "Sign up" at bounding box center [547, 291] width 219 height 19
